Goal: Task Accomplishment & Management: Manage account settings

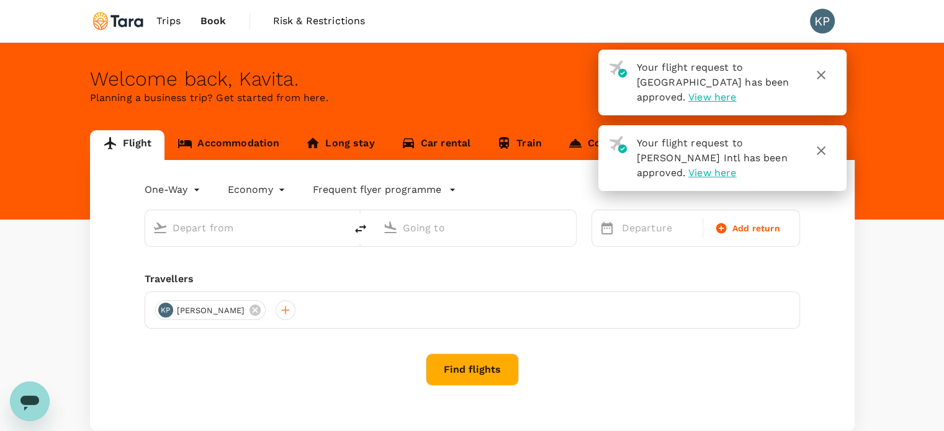
type input "roundtrip"
type input "business"
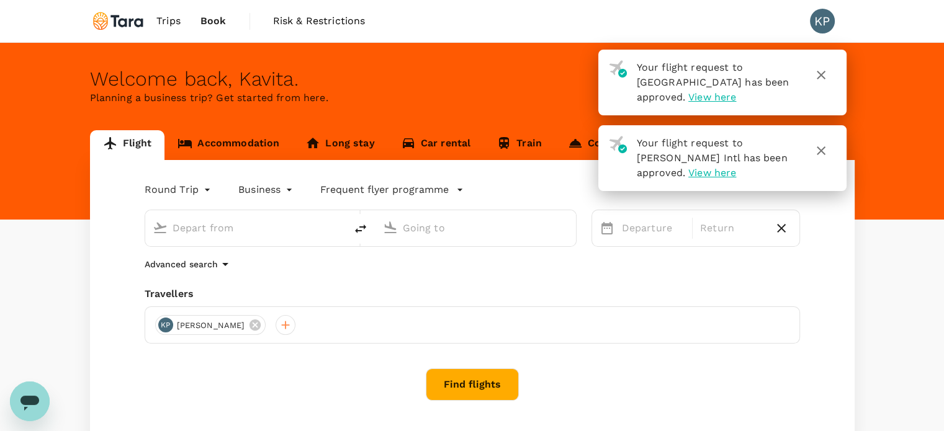
type input "New York, United States (any)"
type input "Singapore Changi (SIN)"
click at [821, 75] on icon "button" at bounding box center [821, 75] width 9 height 9
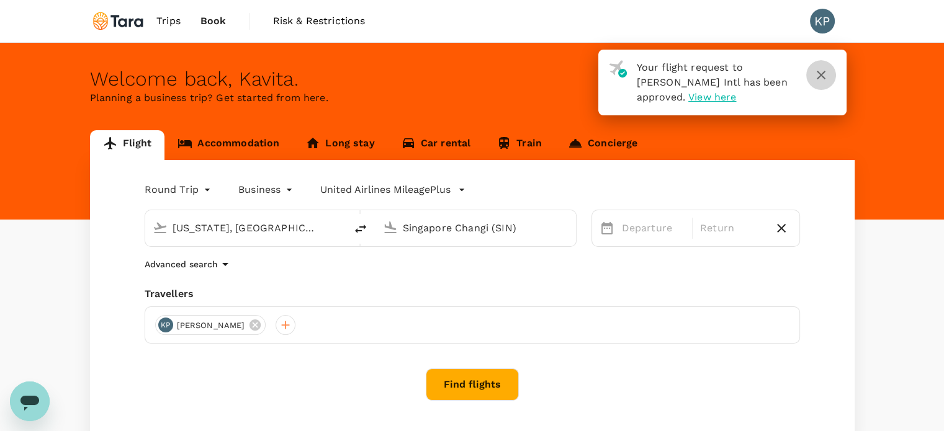
click at [822, 76] on icon "button" at bounding box center [821, 75] width 9 height 9
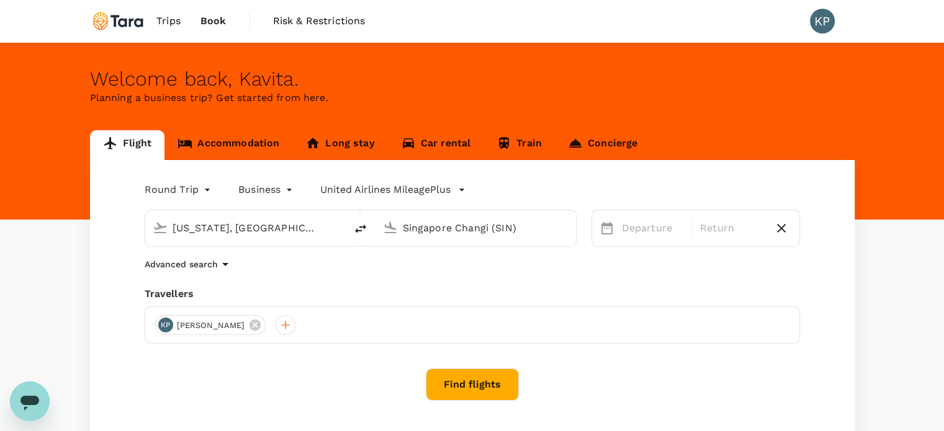
click at [171, 19] on span "Trips" at bounding box center [168, 21] width 24 height 15
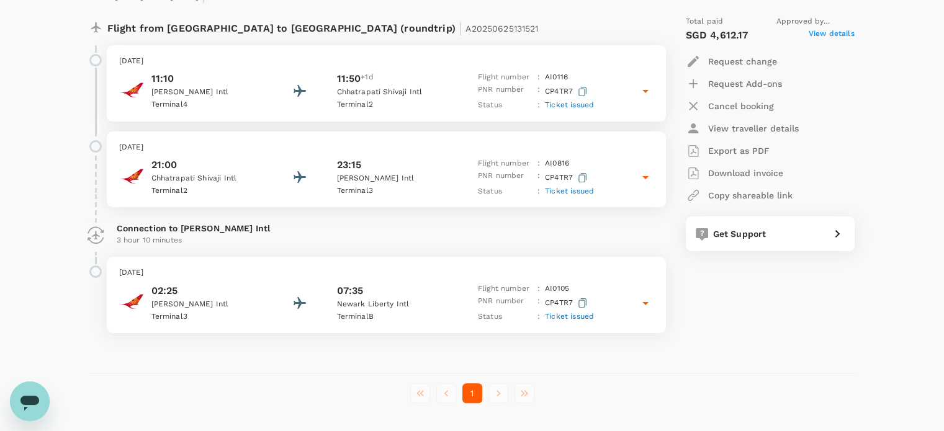
scroll to position [271, 0]
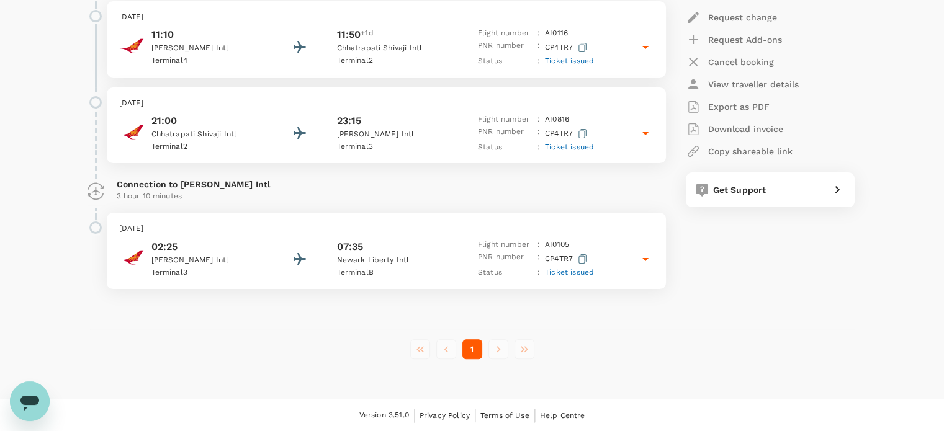
drag, startPoint x: 216, startPoint y: 197, endPoint x: 17, endPoint y: 175, distance: 199.8
click at [17, 175] on div "Trips ​ ​ Upcoming Past Cancelled/Rejected Where I am the traveller Trip to Mum…" at bounding box center [472, 85] width 944 height 627
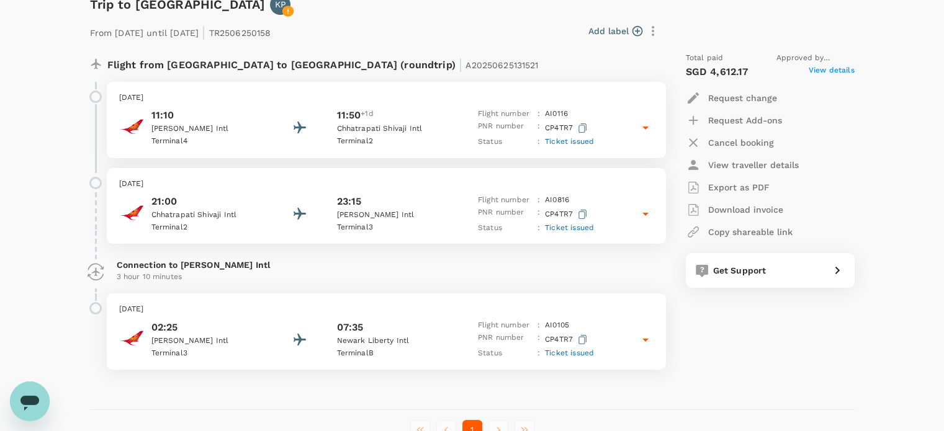
scroll to position [190, 0]
click at [652, 218] on icon at bounding box center [645, 214] width 15 height 15
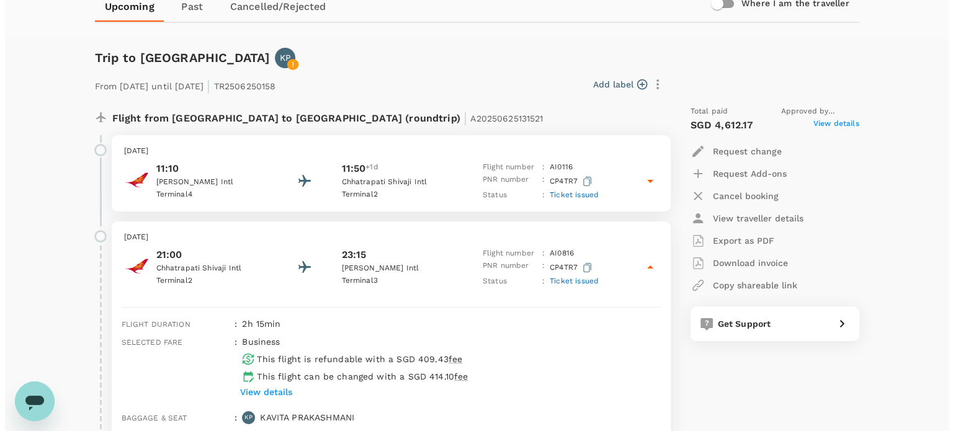
scroll to position [128, 0]
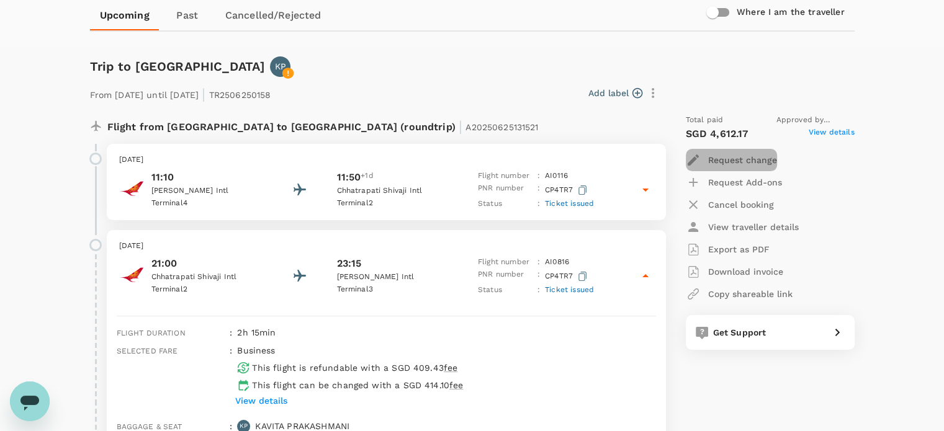
click at [732, 162] on p "Request change" at bounding box center [742, 160] width 69 height 12
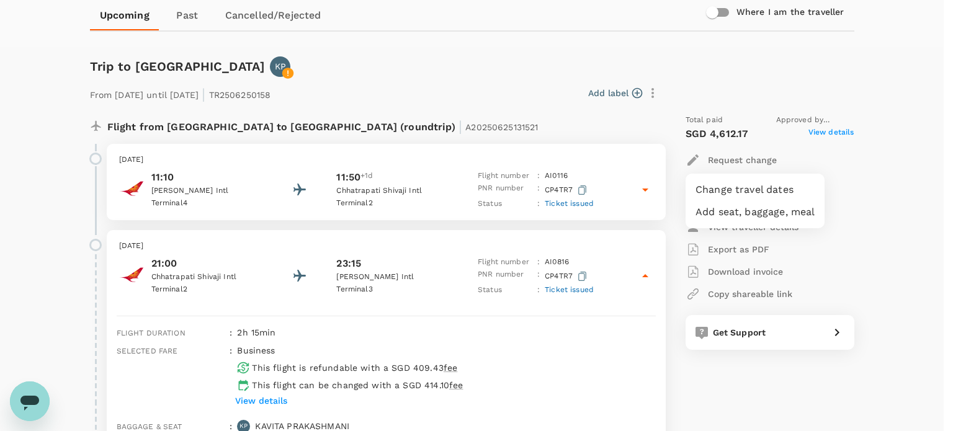
click at [734, 159] on div at bounding box center [476, 215] width 953 height 431
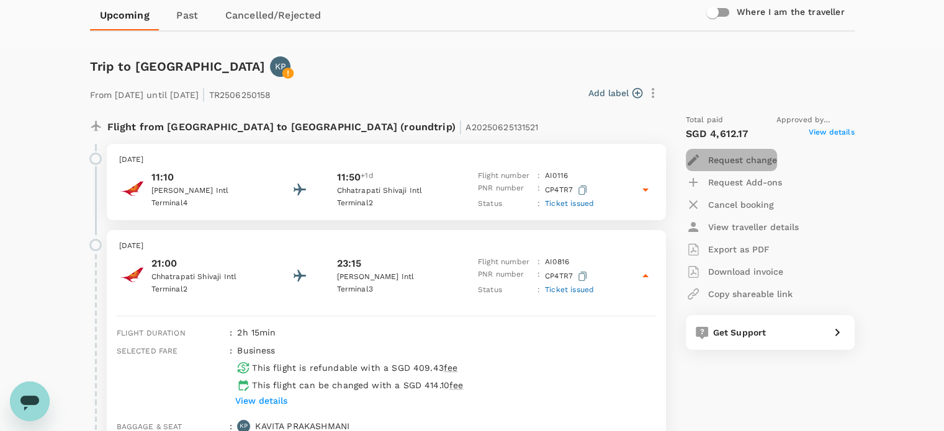
click at [734, 159] on p "Request change" at bounding box center [742, 160] width 69 height 12
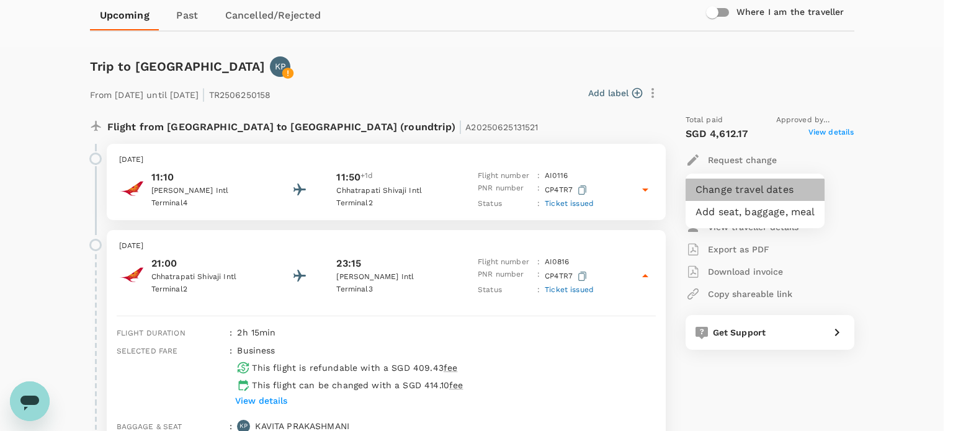
click at [731, 192] on li "Change travel dates" at bounding box center [755, 190] width 139 height 22
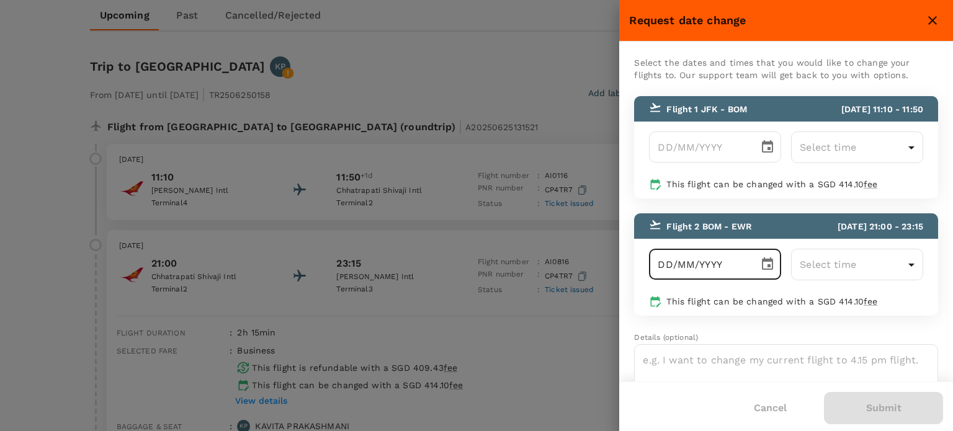
click at [720, 271] on input "DD/MM/YYYY" at bounding box center [699, 264] width 101 height 31
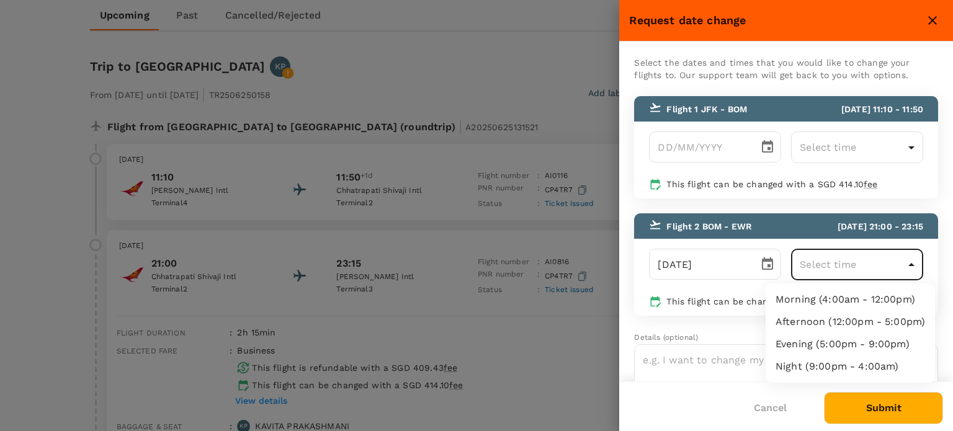
click at [667, 263] on div at bounding box center [476, 215] width 953 height 431
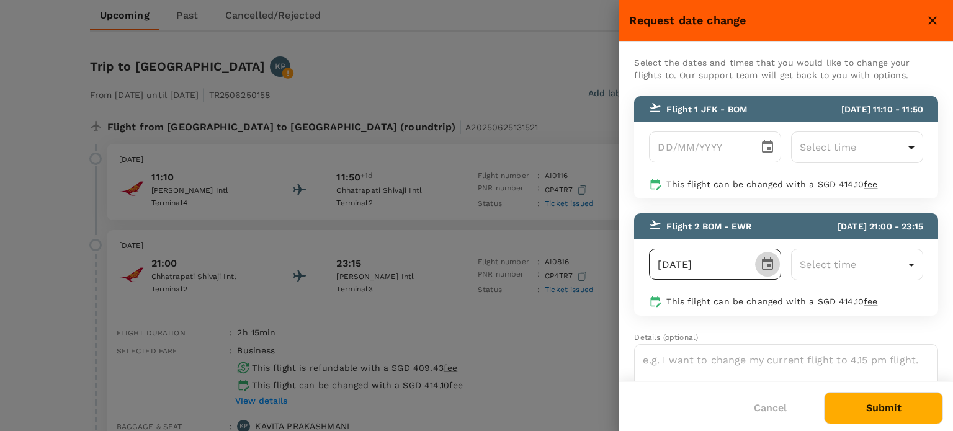
click at [762, 267] on icon "Choose date, selected date is Aug 31, 2025" at bounding box center [767, 264] width 15 height 15
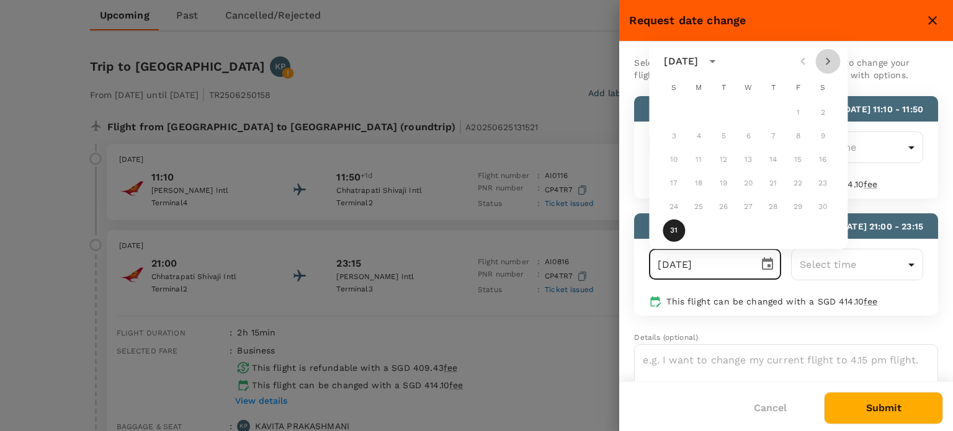
click at [831, 62] on icon "Next month" at bounding box center [827, 61] width 15 height 15
click at [699, 116] on button "1" at bounding box center [698, 113] width 22 height 22
type input "01/09/2025"
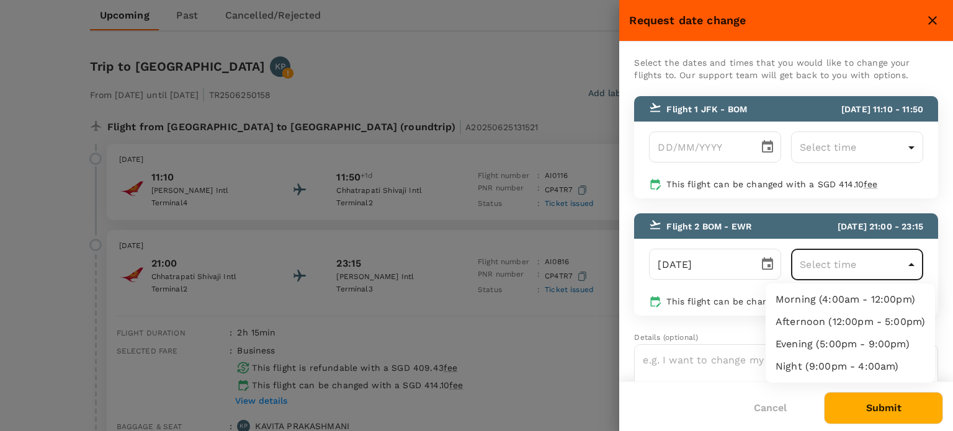
click at [912, 271] on div at bounding box center [476, 215] width 953 height 431
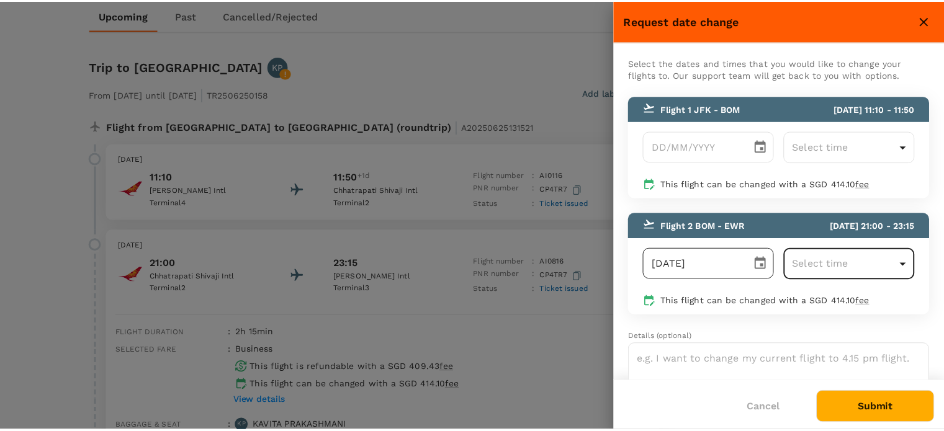
scroll to position [51, 0]
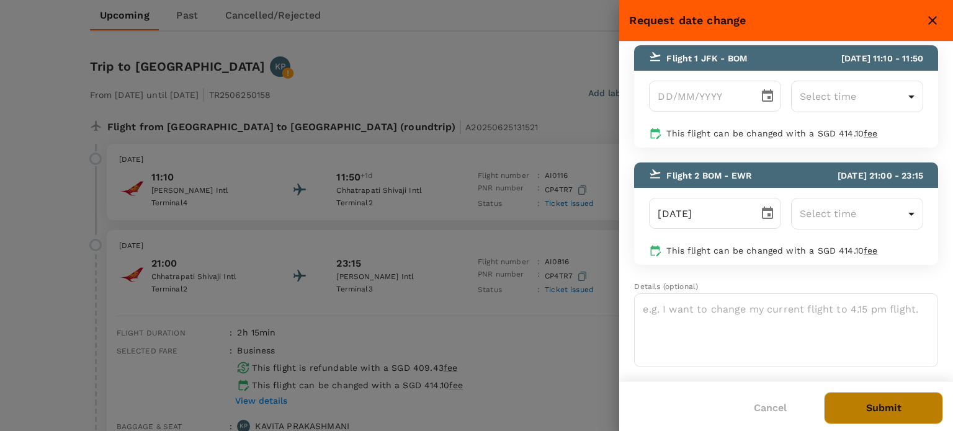
click at [899, 414] on button "Submit" at bounding box center [883, 408] width 119 height 32
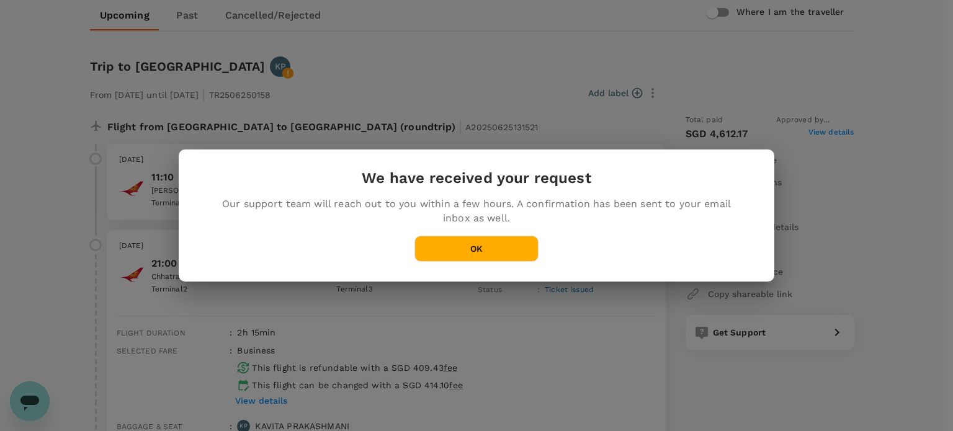
click at [483, 247] on button "OK" at bounding box center [476, 249] width 124 height 26
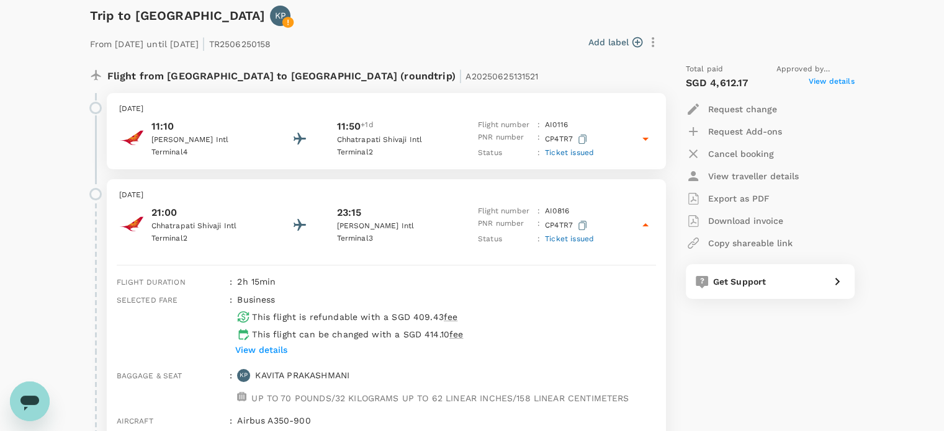
scroll to position [177, 0]
click at [808, 293] on div "Get Support" at bounding box center [770, 283] width 169 height 35
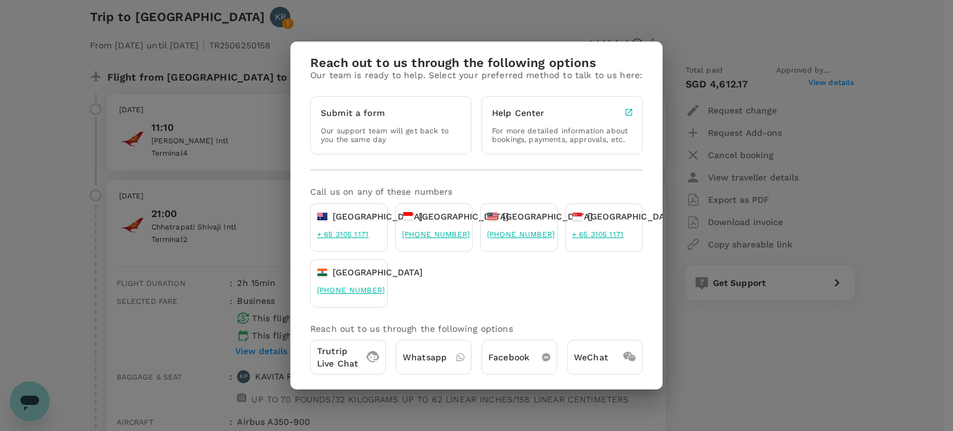
click at [436, 362] on p "Whatsapp" at bounding box center [425, 357] width 44 height 12
click at [698, 32] on div "Reach out to us through the following options Our team is ready to help. Select…" at bounding box center [476, 215] width 953 height 431
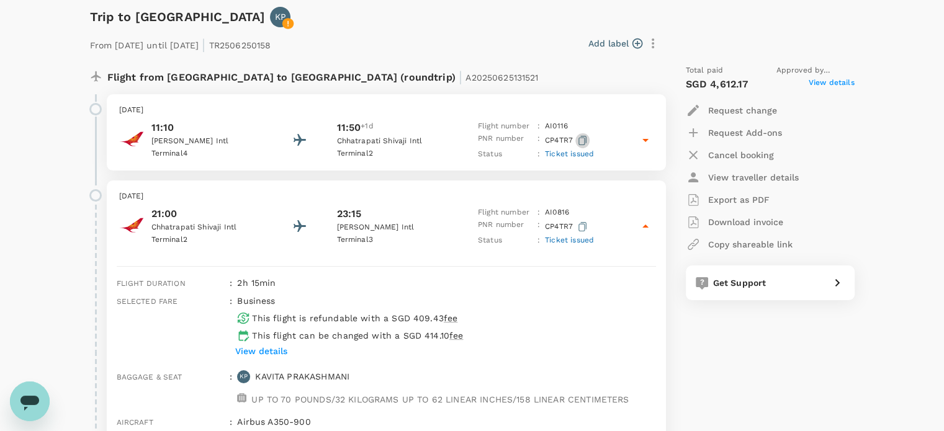
click at [586, 141] on icon "button" at bounding box center [582, 140] width 8 height 9
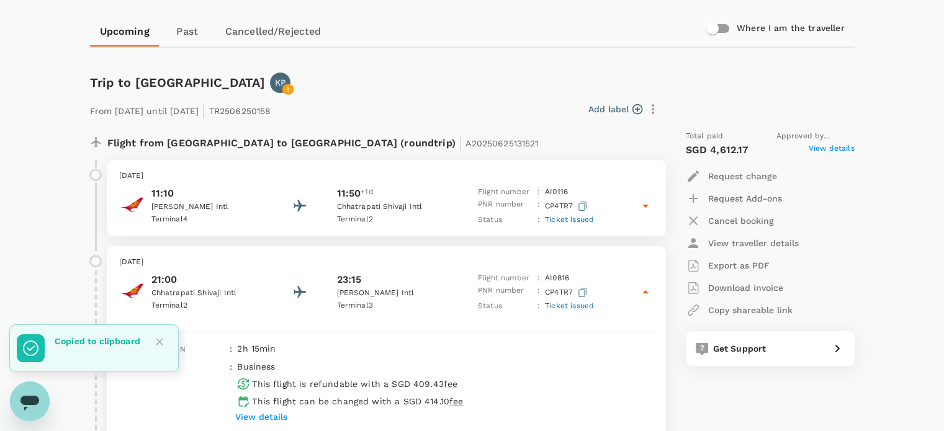
scroll to position [110, 0]
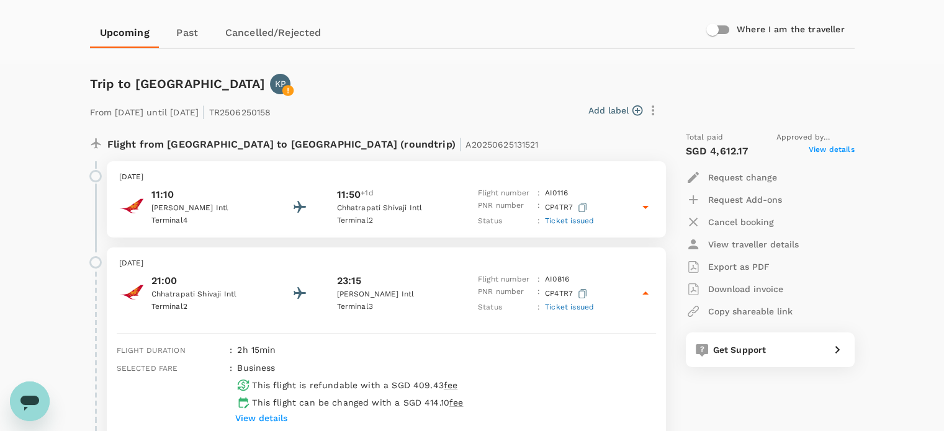
click at [465, 142] on span "A20250625131521" at bounding box center [501, 145] width 73 height 10
copy span "A20250625131521"
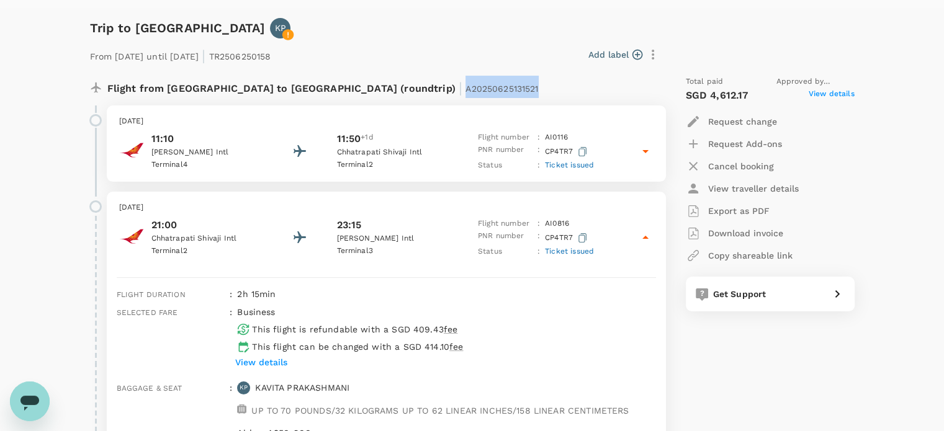
scroll to position [174, 0]
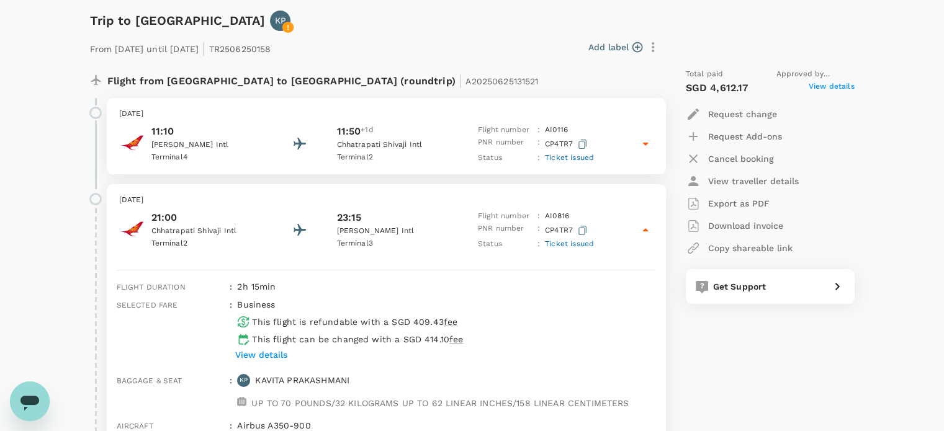
click at [271, 51] on p "From 20 Aug 2025 until 01 Sep 2025 | TR2506250158" at bounding box center [180, 47] width 181 height 22
copy p "TR2506250158"
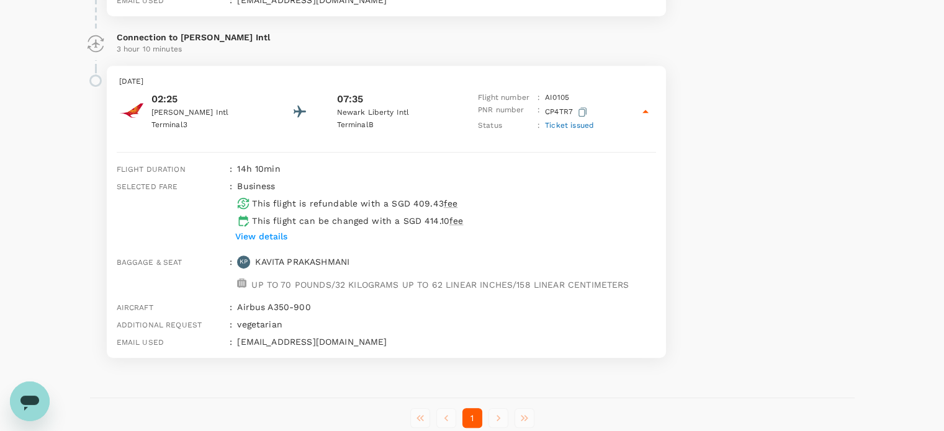
scroll to position [635, 0]
click at [277, 237] on p "View details" at bounding box center [261, 235] width 52 height 12
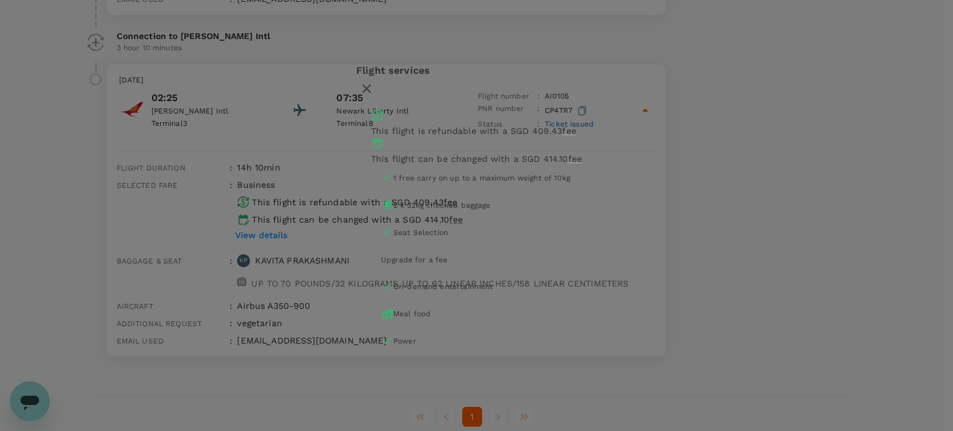
click at [75, 248] on div "Flight services This flight is refundable with a SGD 409.43 fee This flight can…" at bounding box center [476, 215] width 953 height 431
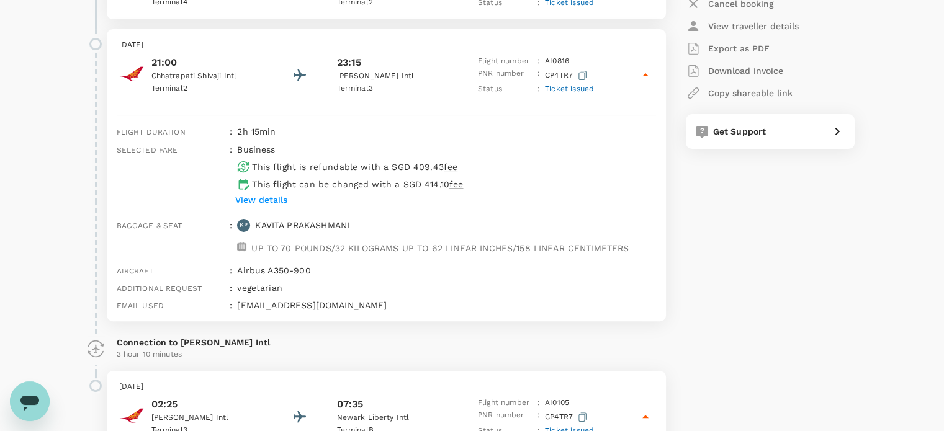
scroll to position [328, 0]
